Goal: Information Seeking & Learning: Compare options

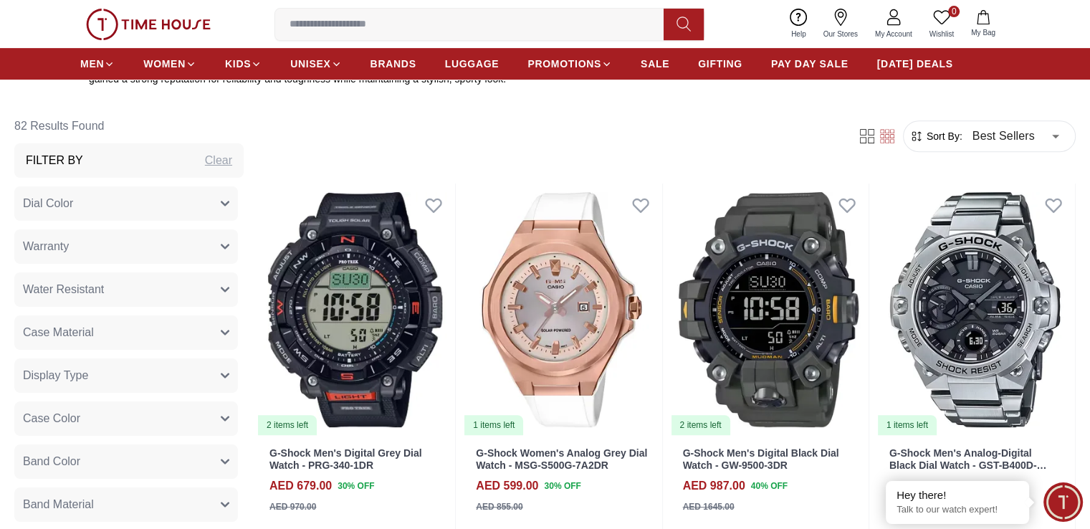
scroll to position [502, 0]
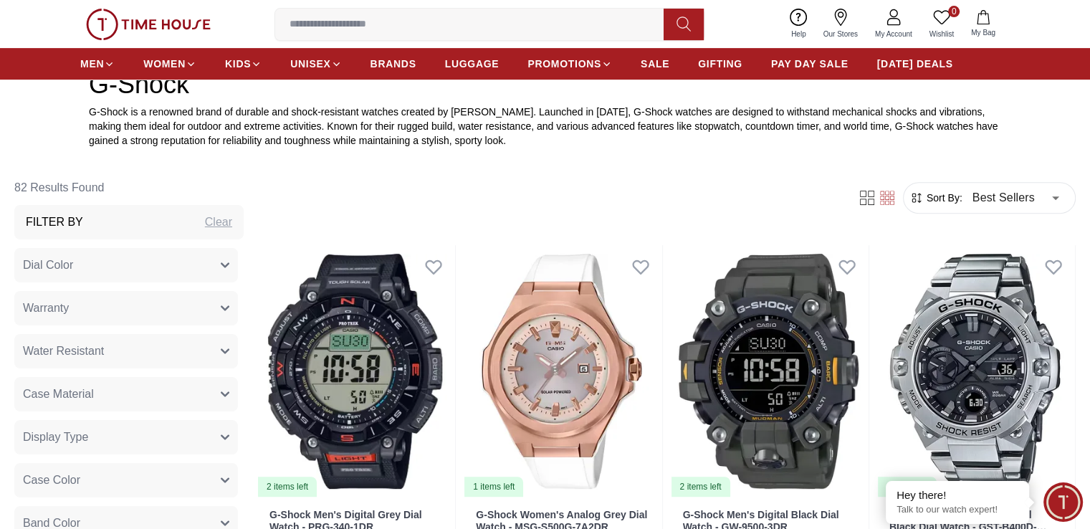
drag, startPoint x: 892, startPoint y: 199, endPoint x: 903, endPoint y: 196, distance: 12.0
click at [924, 199] on span "Sort By:" at bounding box center [943, 198] width 39 height 14
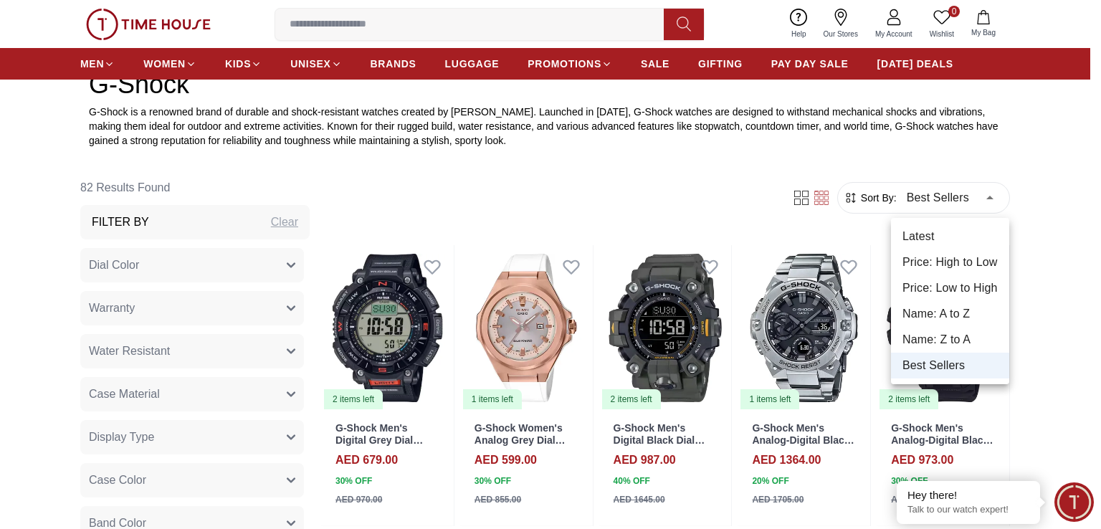
click at [946, 261] on li "Price: High to Low" at bounding box center [950, 262] width 118 height 26
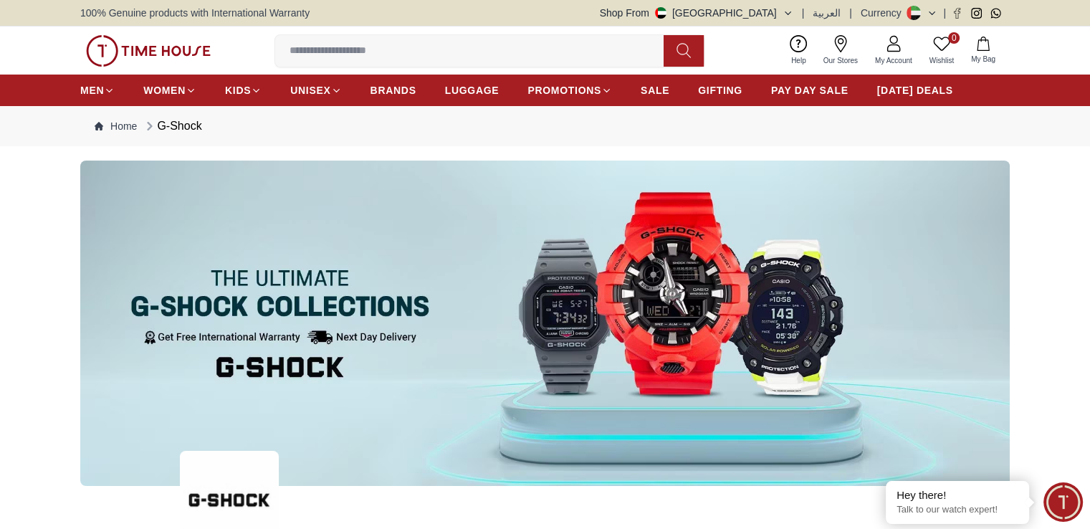
click at [956, 199] on img at bounding box center [544, 323] width 929 height 325
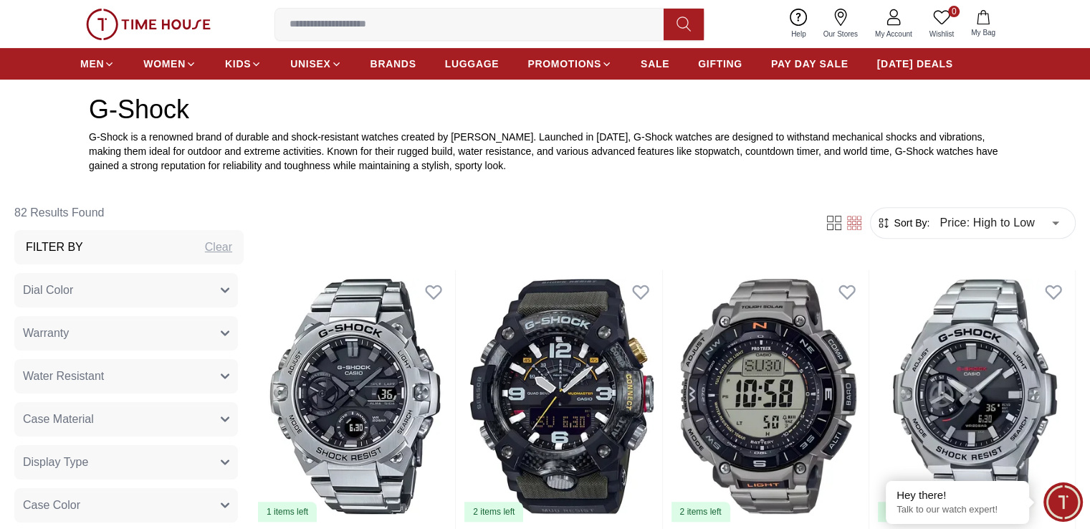
scroll to position [502, 0]
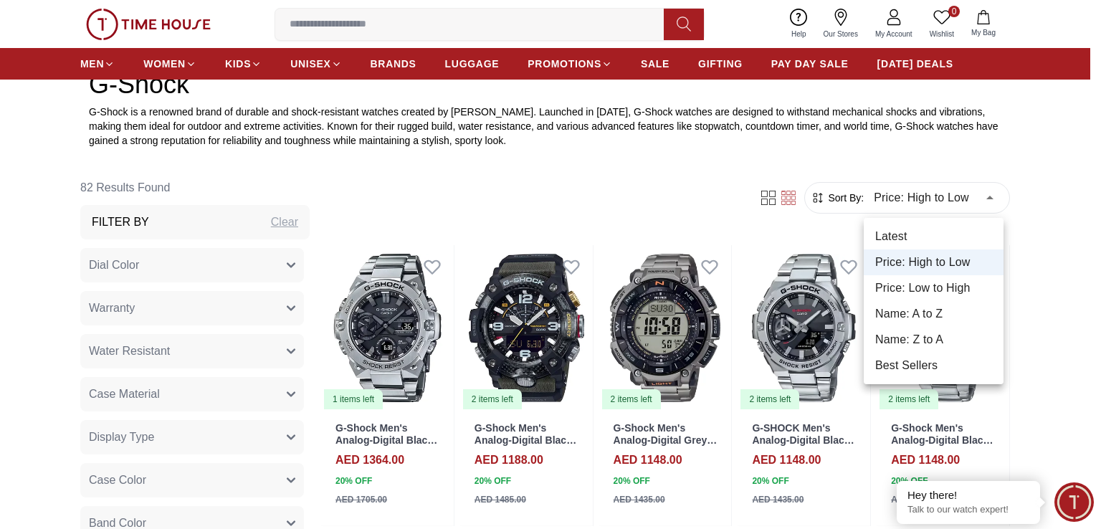
click at [957, 282] on li "Price: Low to High" at bounding box center [934, 288] width 140 height 26
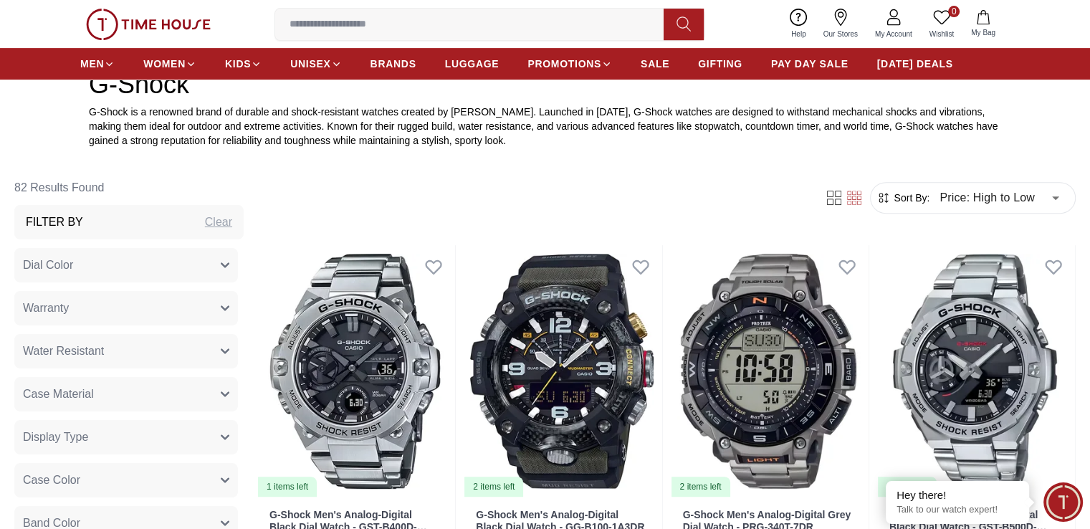
type input "*"
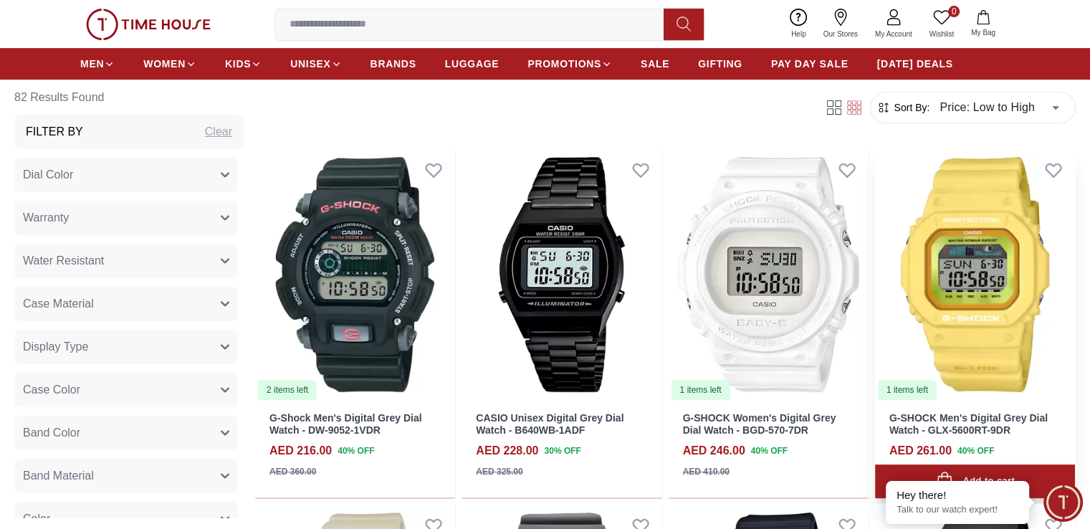
scroll to position [573, 0]
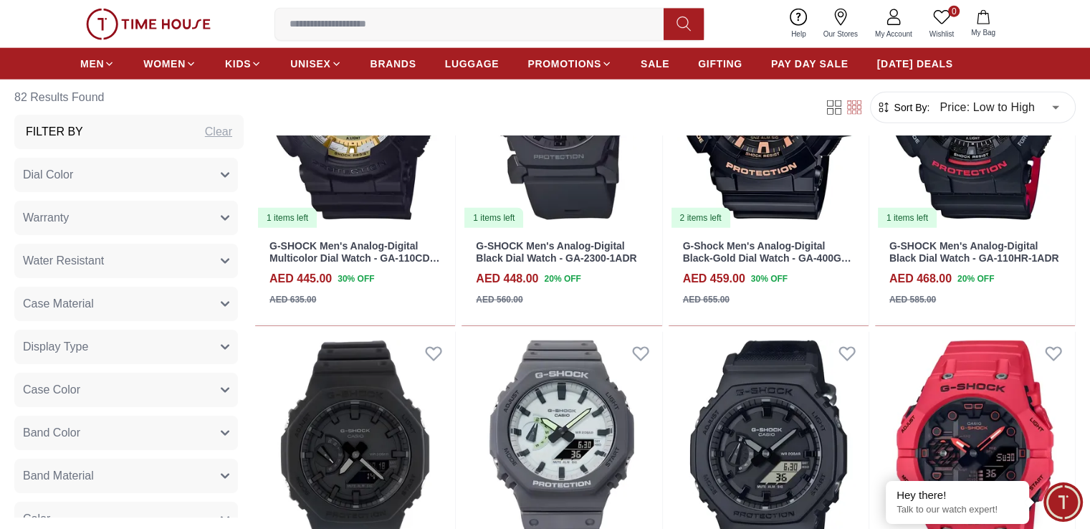
scroll to position [3701, 0]
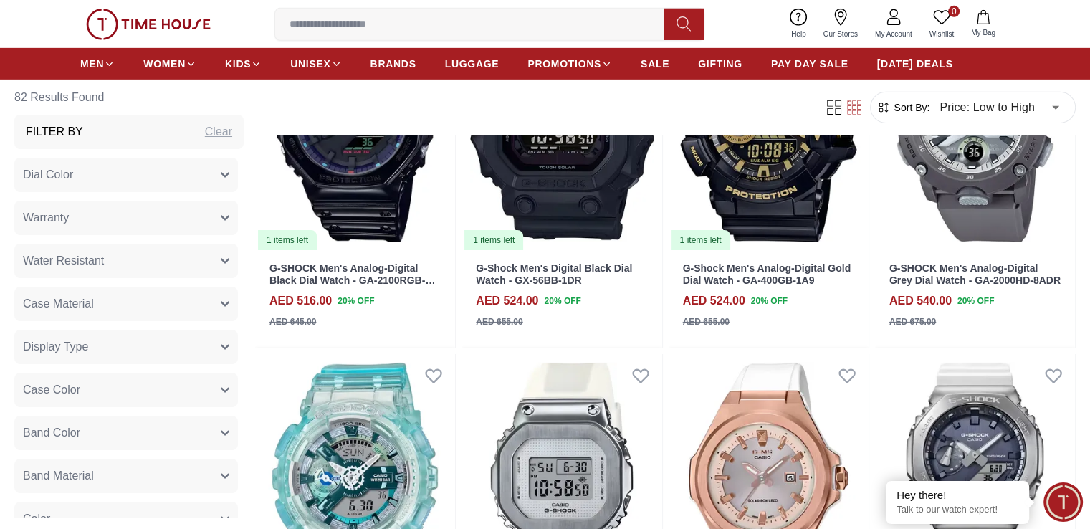
scroll to position [4759, 0]
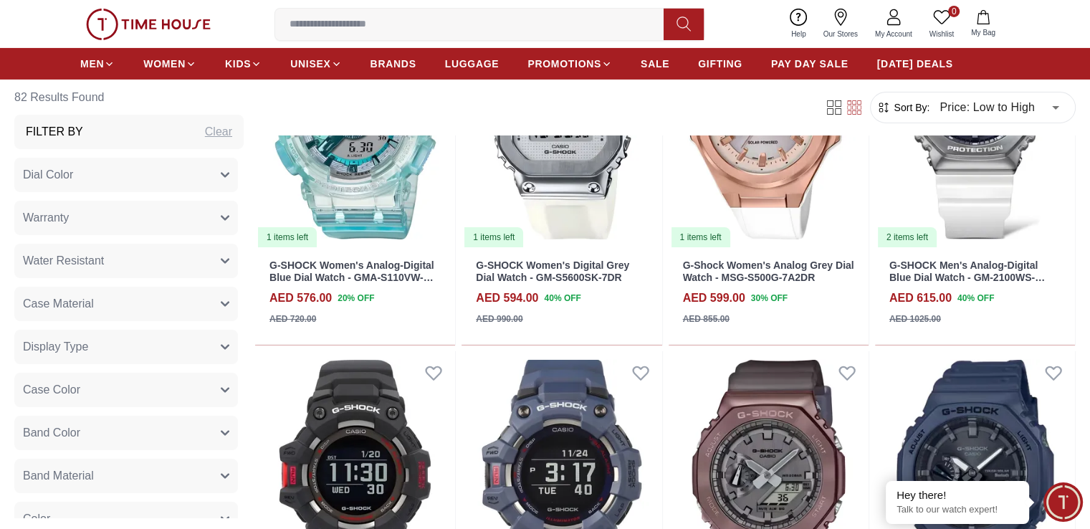
scroll to position [4945, 0]
